Goal: Task Accomplishment & Management: Manage account settings

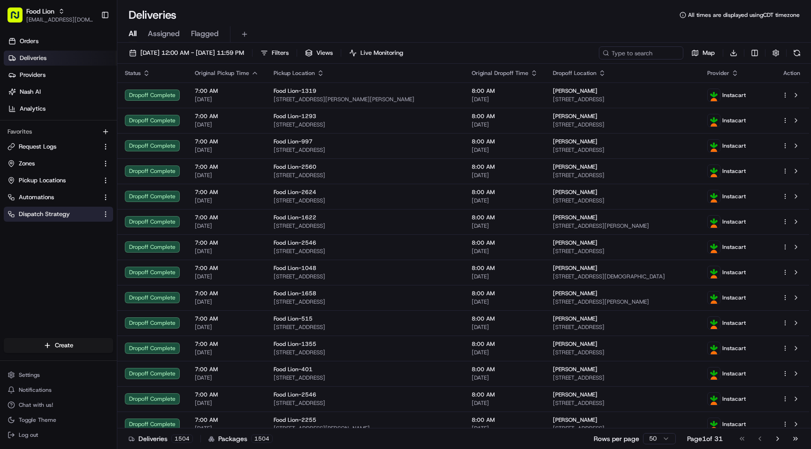
click at [66, 207] on button "Dispatch Strategy" at bounding box center [58, 214] width 109 height 15
click at [54, 213] on span "Dispatch Strategy" at bounding box center [44, 214] width 51 height 8
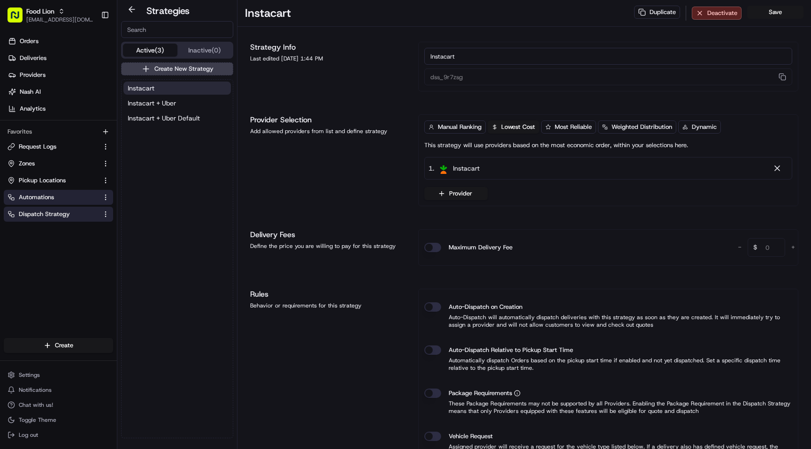
click at [63, 195] on link "Automations" at bounding box center [53, 197] width 91 height 8
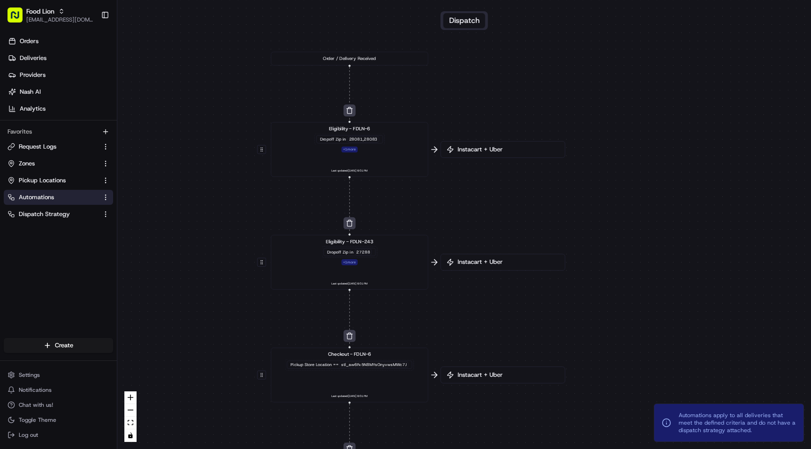
drag, startPoint x: 395, startPoint y: 176, endPoint x: 247, endPoint y: 228, distance: 156.7
click at [247, 228] on div "0 0 0 0 0 Order / Delivery Received Eligibility - FDLN-6 Dropoff Zip in 28081,2…" at bounding box center [463, 224] width 693 height 449
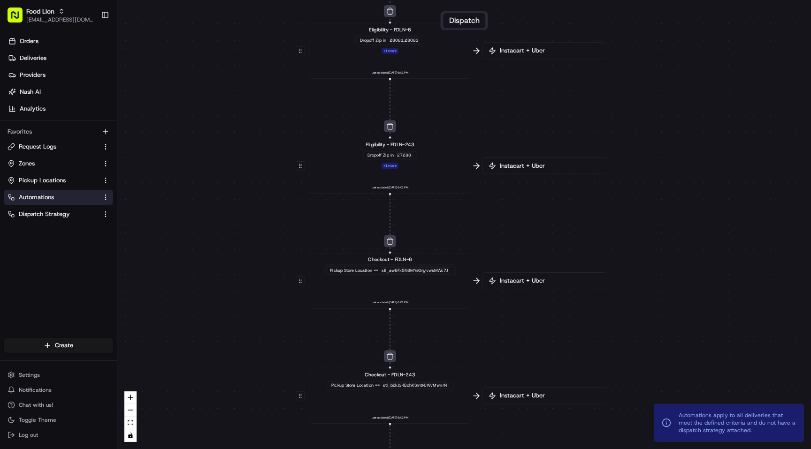
drag, startPoint x: 470, startPoint y: 222, endPoint x: 632, endPoint y: 107, distance: 198.5
click at [632, 107] on div "0 0 0 0 0 Order / Delivery Received Eligibility - FDLN-6 Dropoff Zip in 28081,2…" at bounding box center [463, 224] width 693 height 449
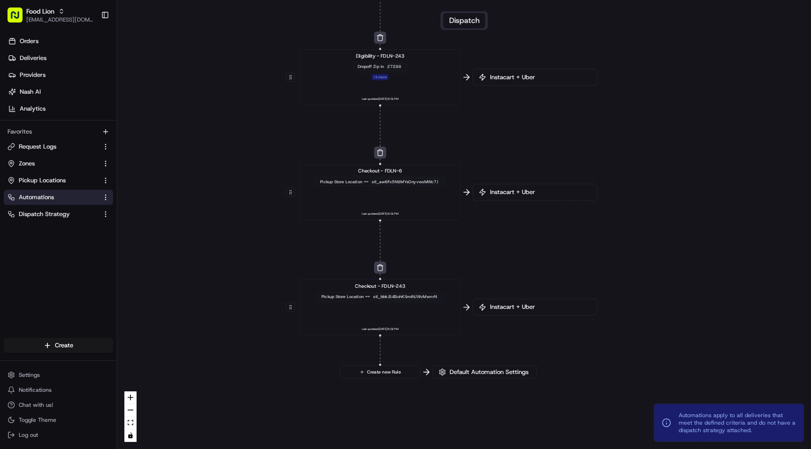
drag, startPoint x: 570, startPoint y: 212, endPoint x: 570, endPoint y: 135, distance: 76.5
click at [570, 135] on div "0 0 0 0 0 Order / Delivery Received Eligibility - FDLN-6 Dropoff Zip in 28081,2…" at bounding box center [463, 224] width 693 height 449
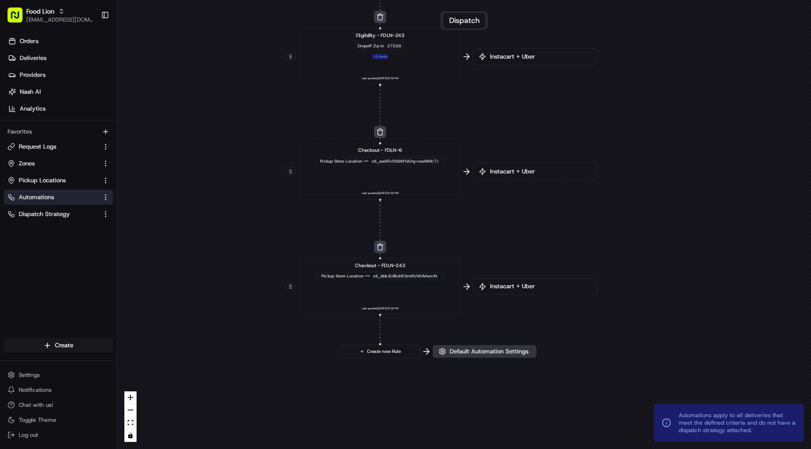
click at [470, 354] on span "Default Automation Settings" at bounding box center [489, 352] width 83 height 8
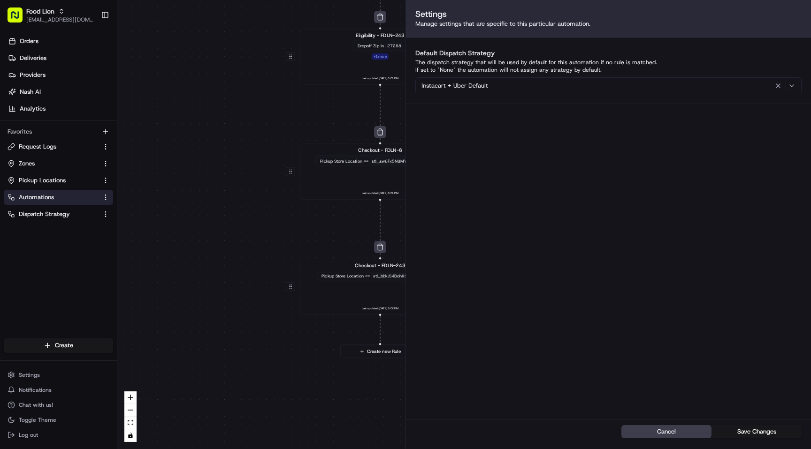
click at [193, 236] on div "0 0 0 0 0 Order / Delivery Received Eligibility - FDLN-6 Dropoff Zip in 28081,2…" at bounding box center [463, 224] width 693 height 449
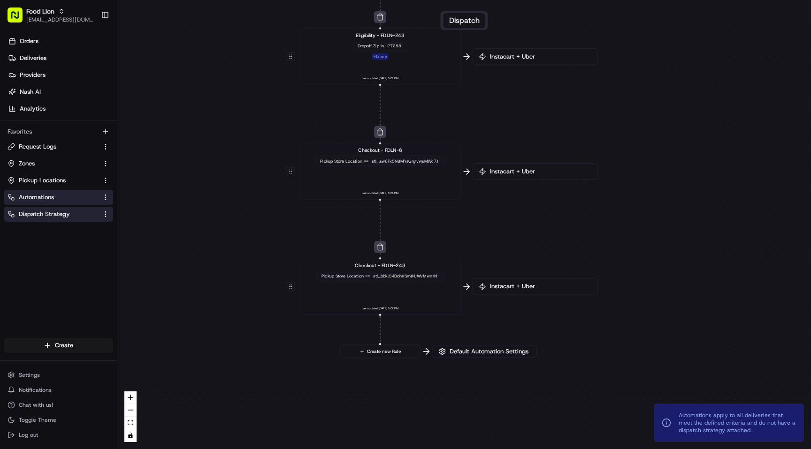
click at [51, 215] on span "Dispatch Strategy" at bounding box center [44, 214] width 51 height 8
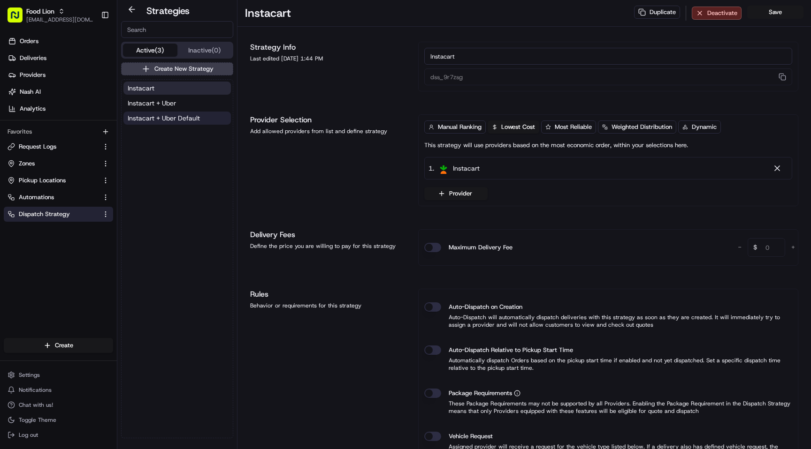
click at [181, 122] on span "Instacart + Uber Default" at bounding box center [164, 118] width 72 height 9
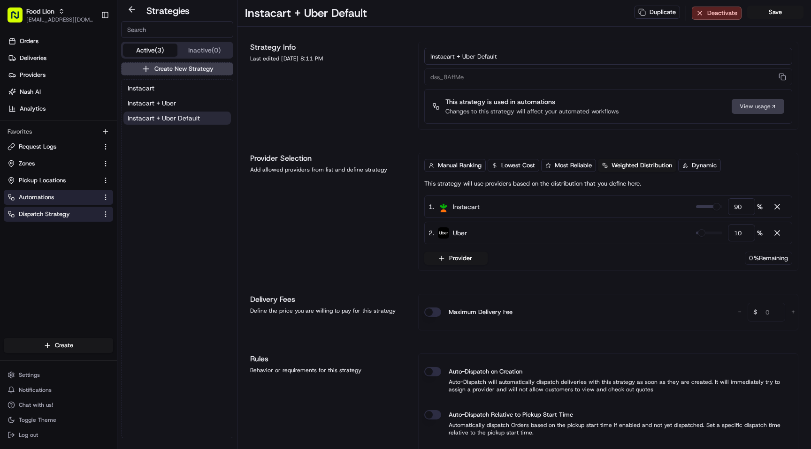
click at [64, 195] on link "Automations" at bounding box center [53, 197] width 91 height 8
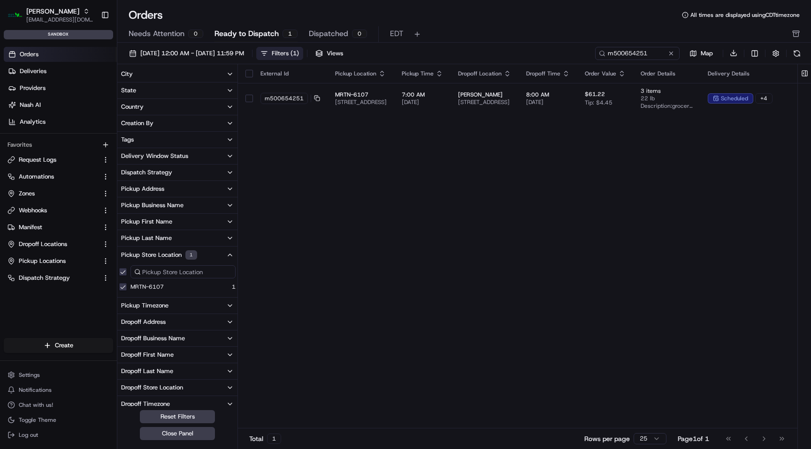
click at [46, 71] on link "Deliveries" at bounding box center [60, 71] width 113 height 15
